Goal: Find specific page/section: Find specific page/section

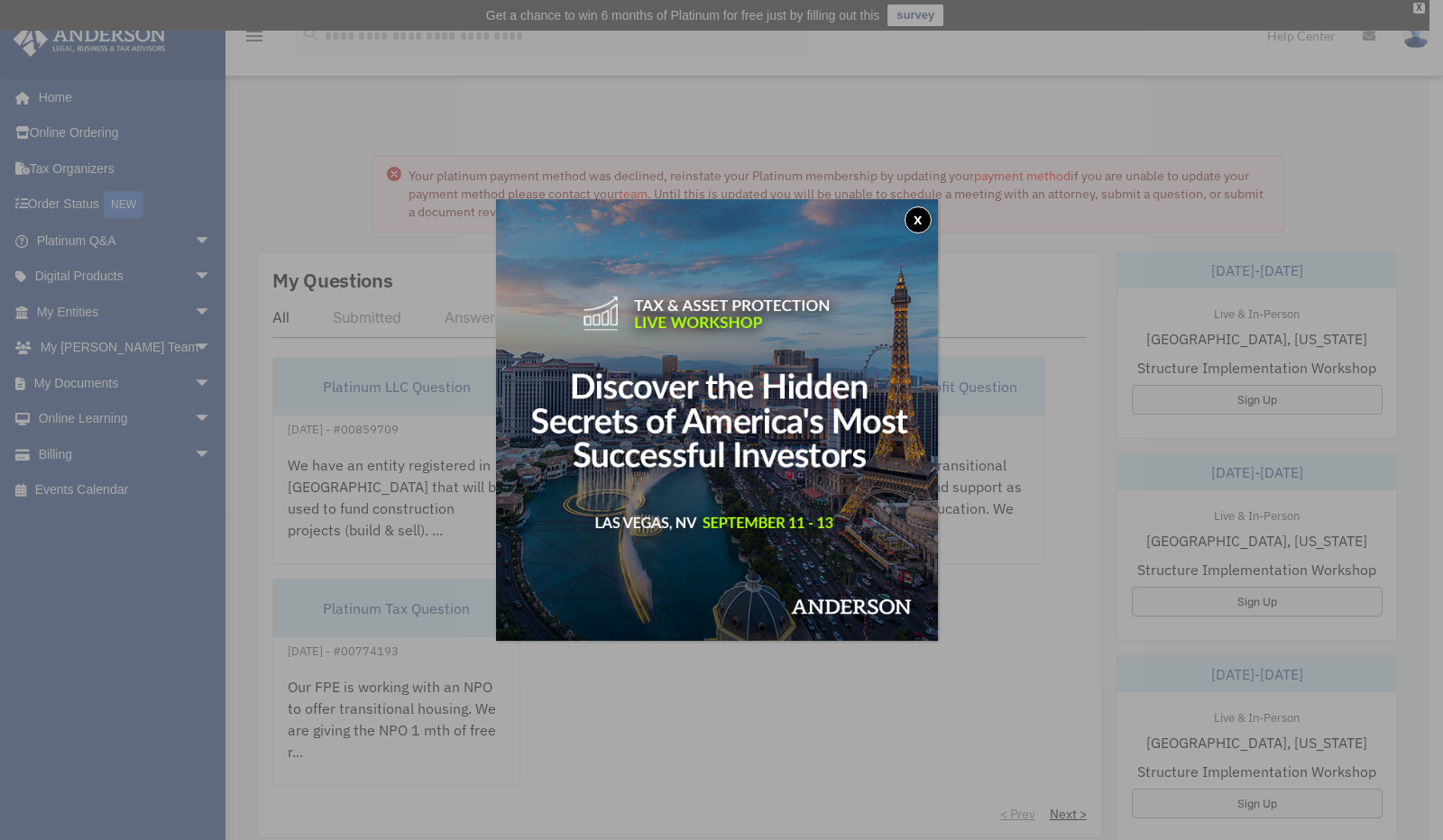
click at [918, 222] on button "x" at bounding box center [917, 219] width 27 height 27
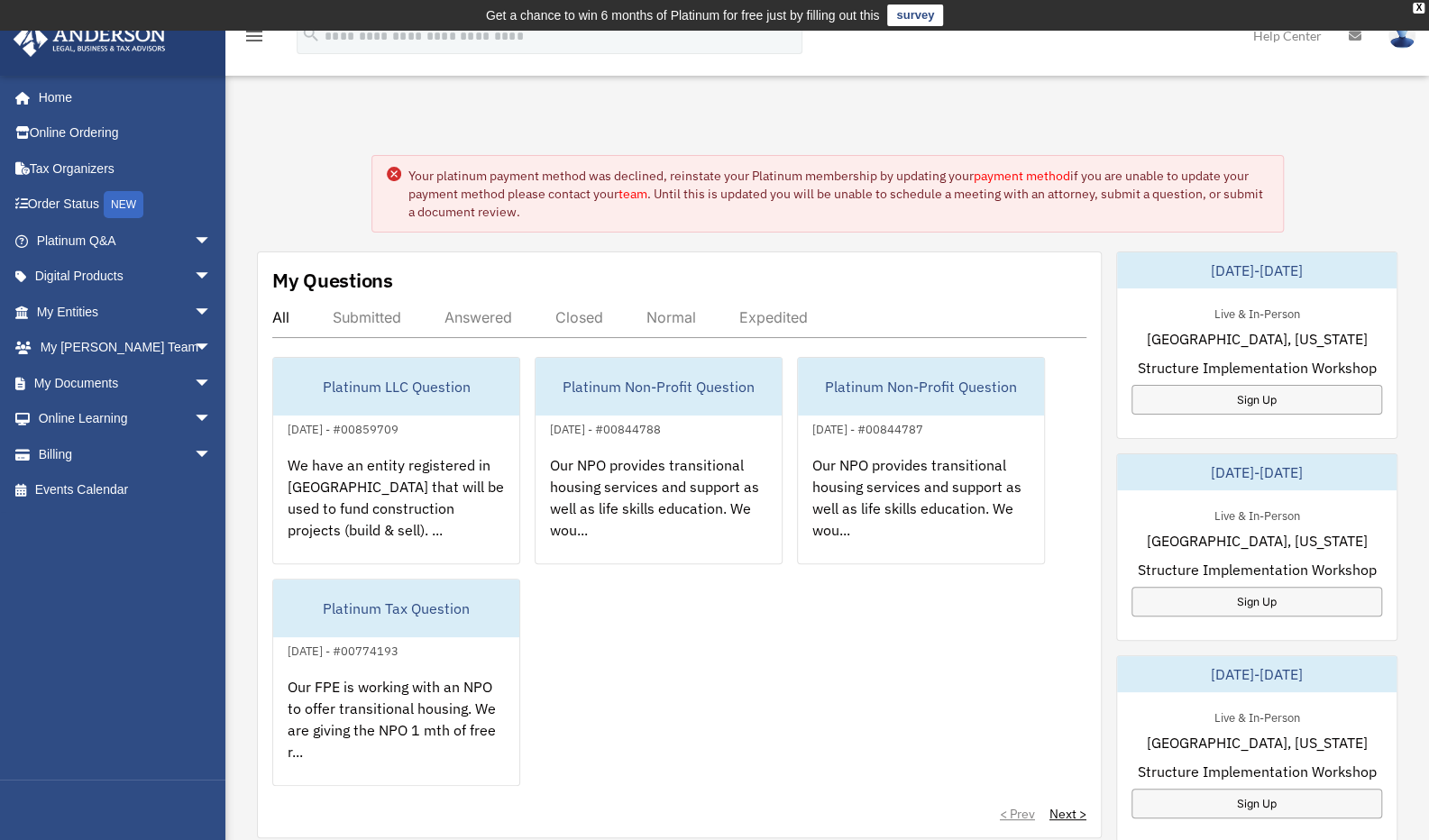
click at [1040, 179] on link "payment method" at bounding box center [1023, 175] width 97 height 16
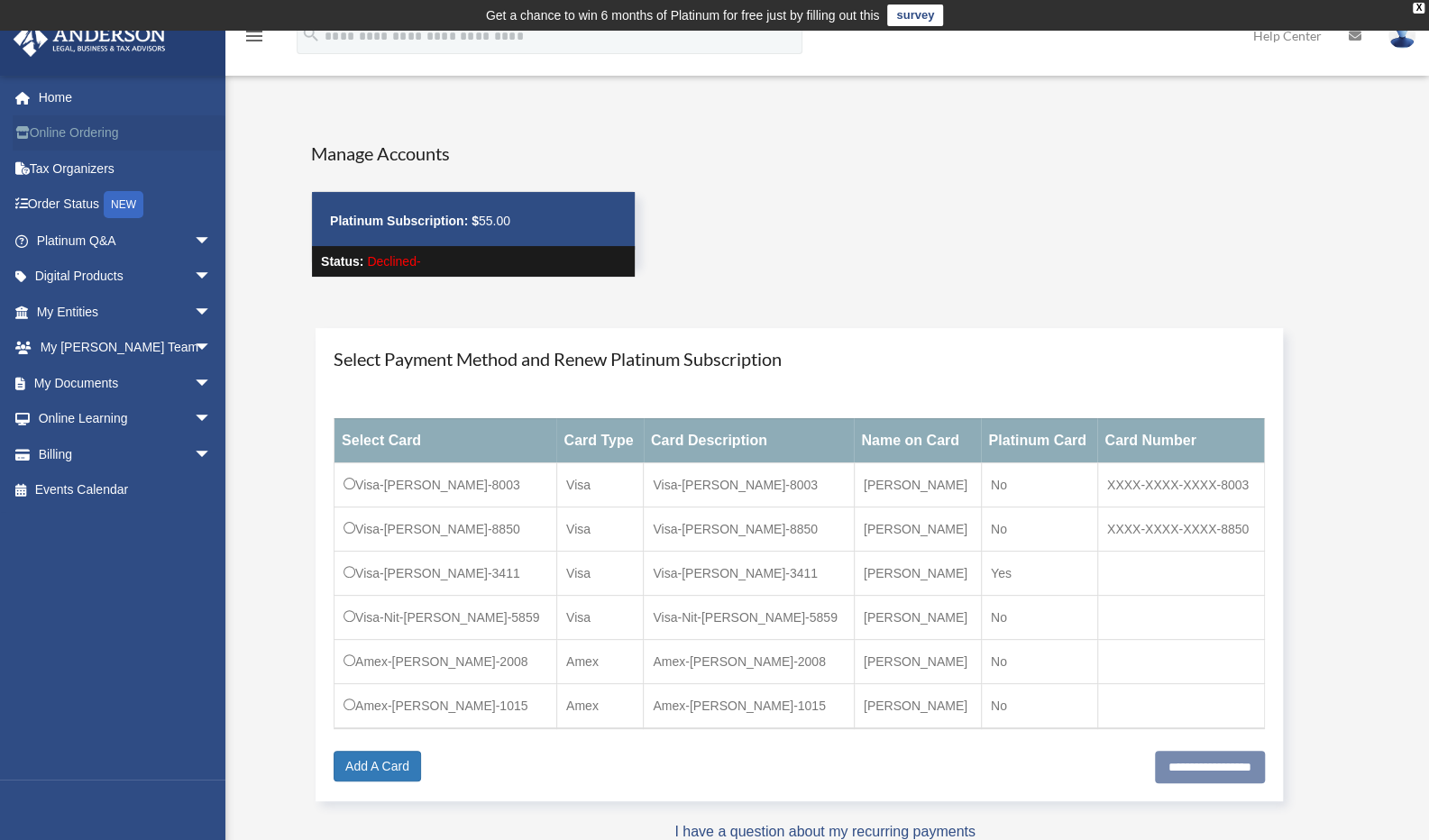
click at [99, 143] on link "Online Ordering" at bounding box center [126, 133] width 227 height 36
